Goal: Task Accomplishment & Management: Manage account settings

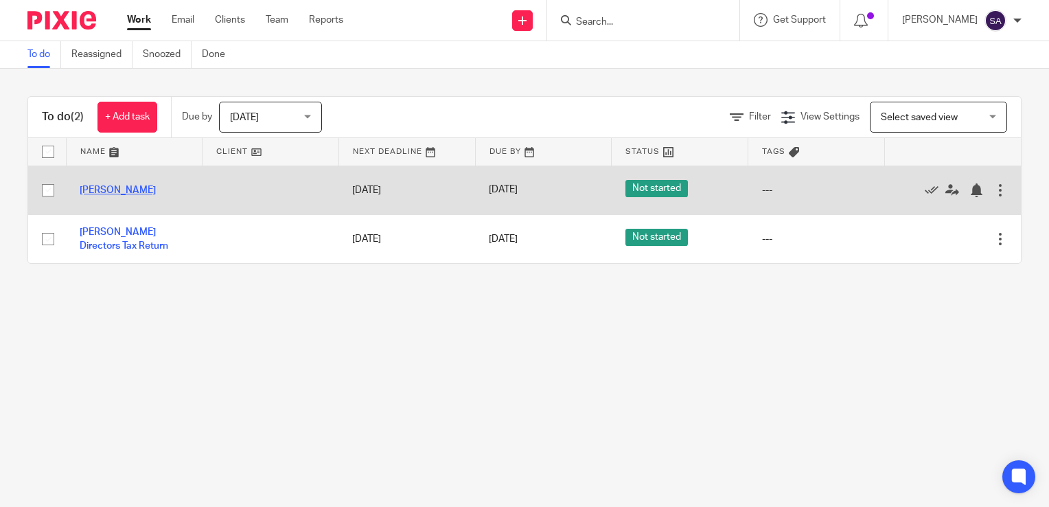
click at [115, 188] on link "[PERSON_NAME]" at bounding box center [118, 190] width 76 height 10
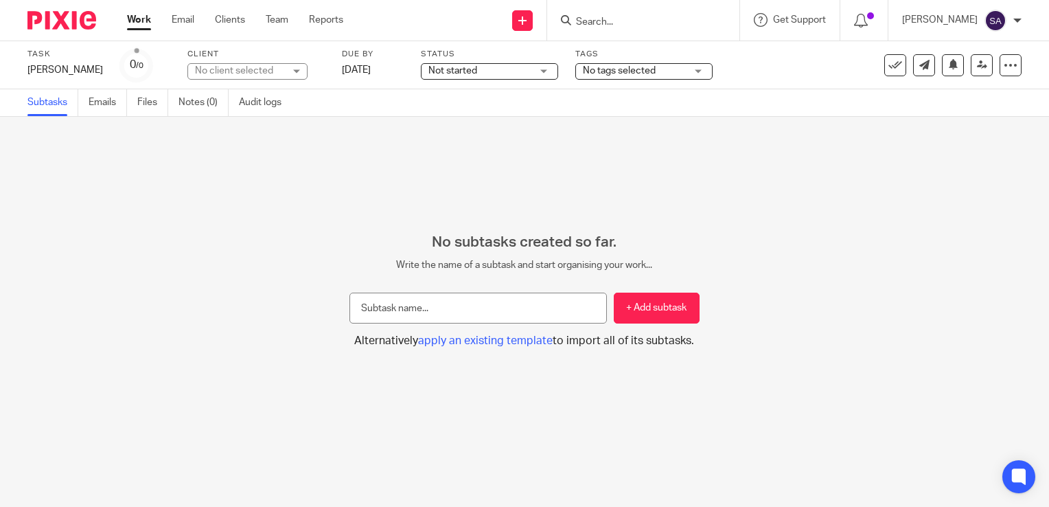
click at [607, 64] on span "No tags selected" at bounding box center [634, 71] width 103 height 14
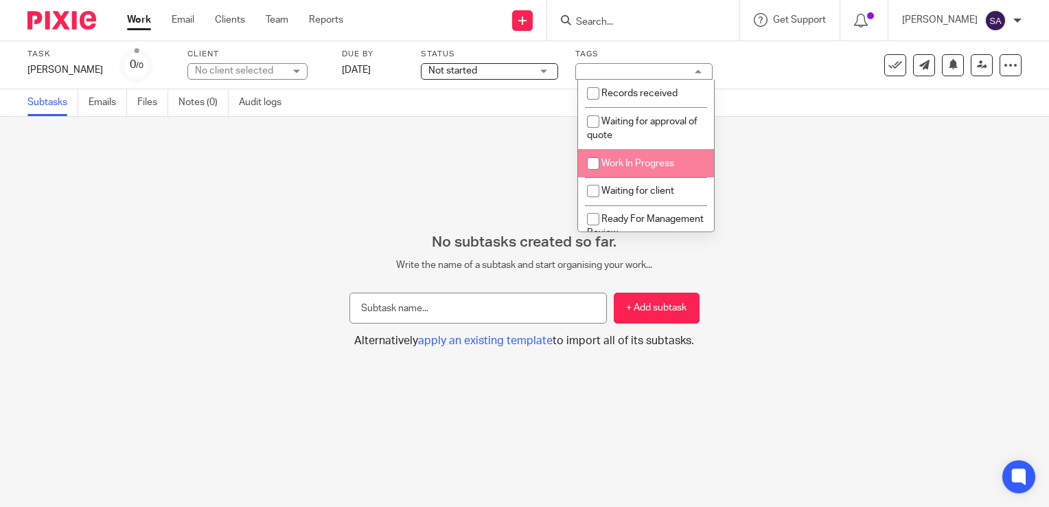
scroll to position [69, 0]
click at [596, 153] on input "checkbox" at bounding box center [593, 150] width 26 height 26
checkbox input "true"
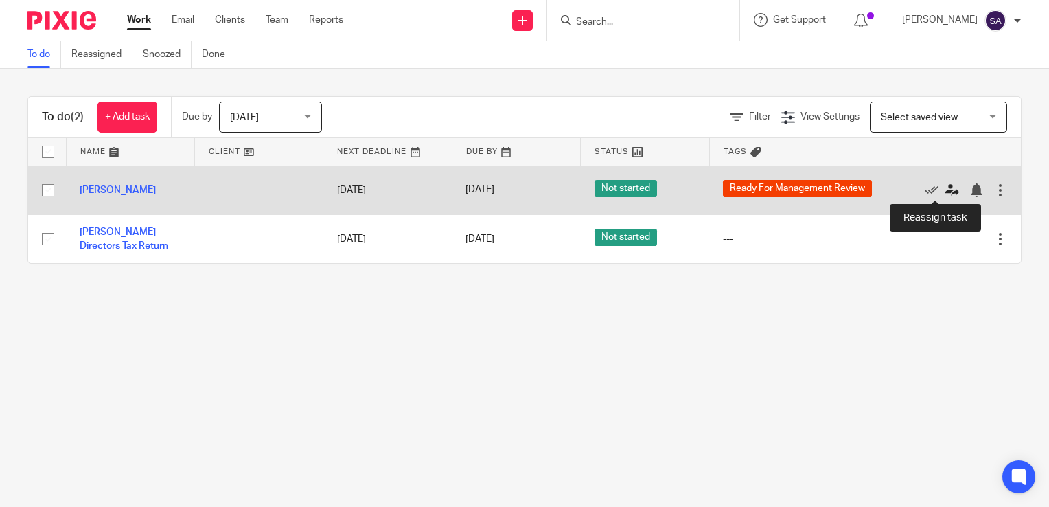
click at [945, 188] on icon at bounding box center [952, 190] width 14 height 14
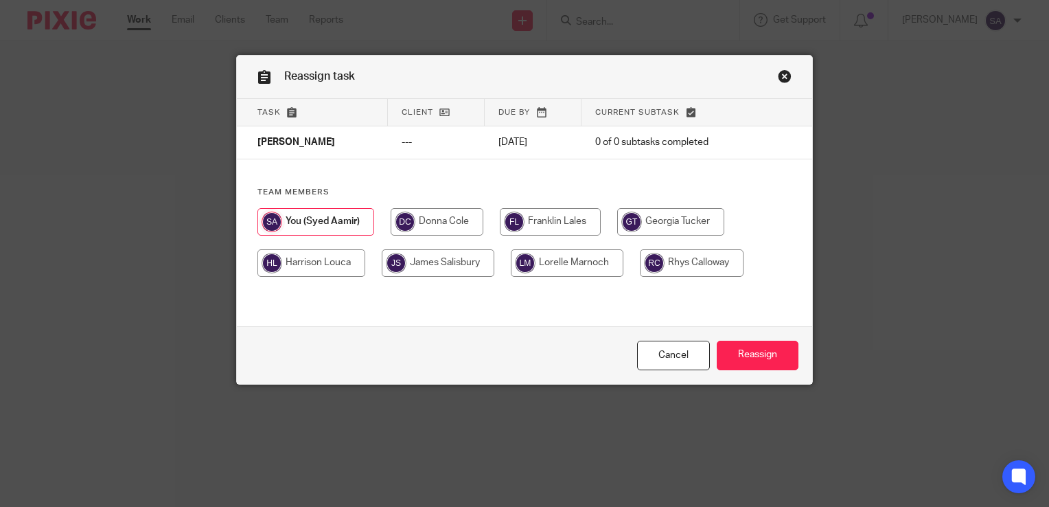
click at [426, 222] on input "radio" at bounding box center [437, 221] width 93 height 27
radio input "true"
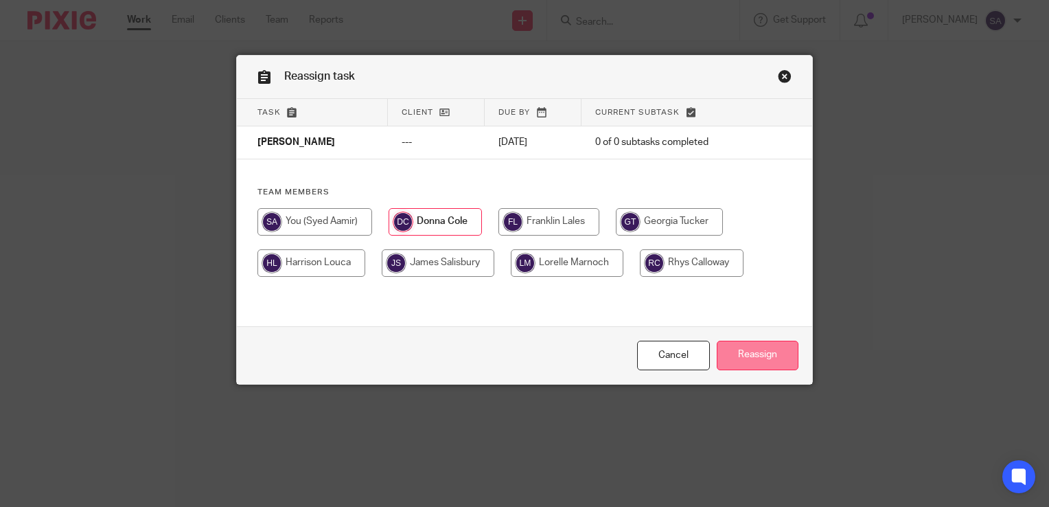
click at [747, 356] on input "Reassign" at bounding box center [758, 355] width 82 height 30
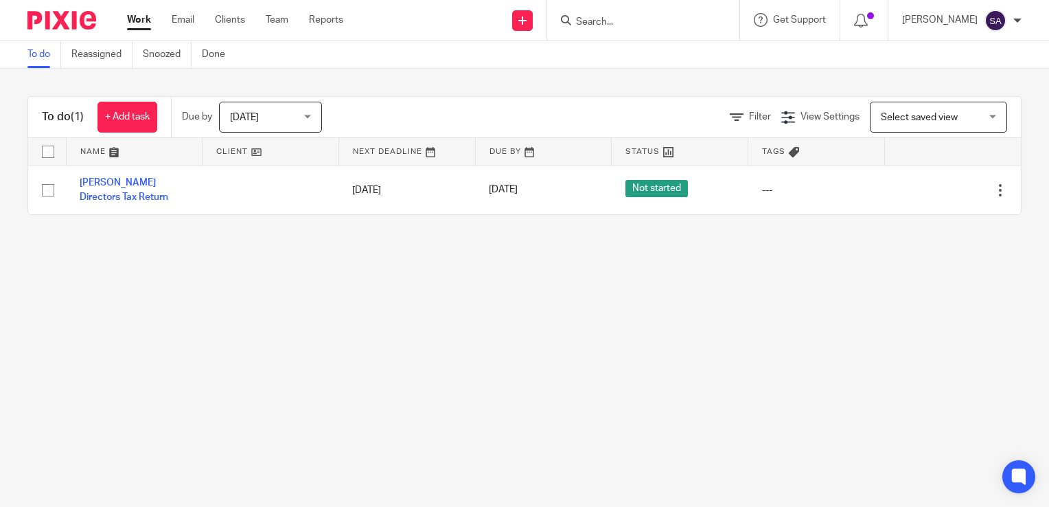
click at [476, 406] on main "To do Reassigned Snoozed Done To do (1) + Add task Due by [DATE] [DATE] [DATE] …" at bounding box center [524, 253] width 1049 height 507
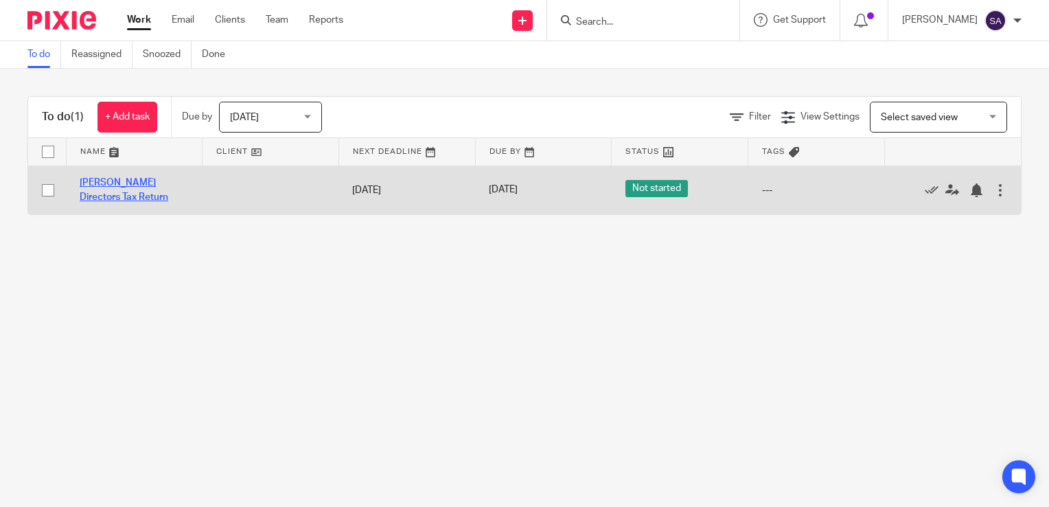
click at [143, 184] on link "[PERSON_NAME] Directors Tax Return" at bounding box center [124, 189] width 89 height 23
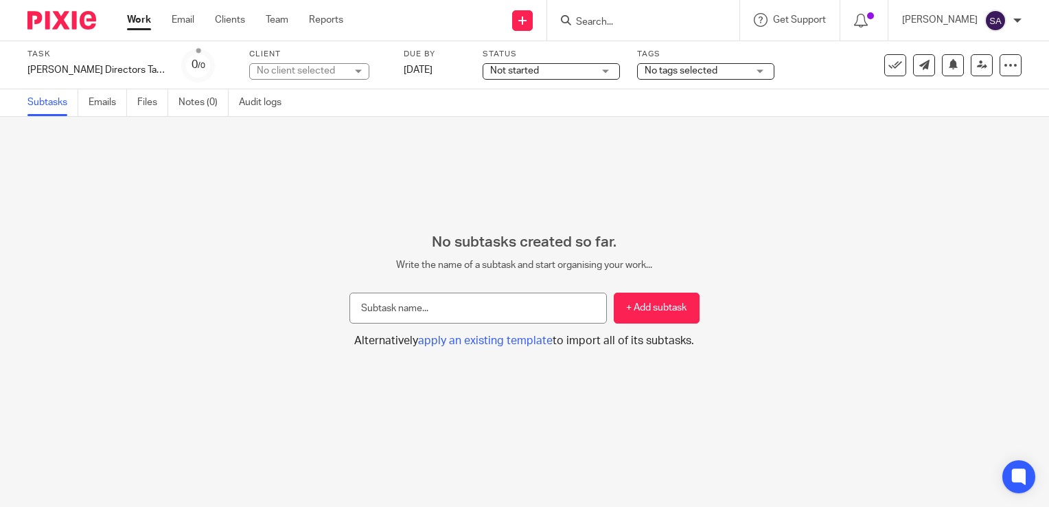
click at [1013, 15] on div "[PERSON_NAME]" at bounding box center [961, 21] width 119 height 22
click at [972, 92] on span "Logout" at bounding box center [958, 96] width 31 height 10
